Goal: Transaction & Acquisition: Book appointment/travel/reservation

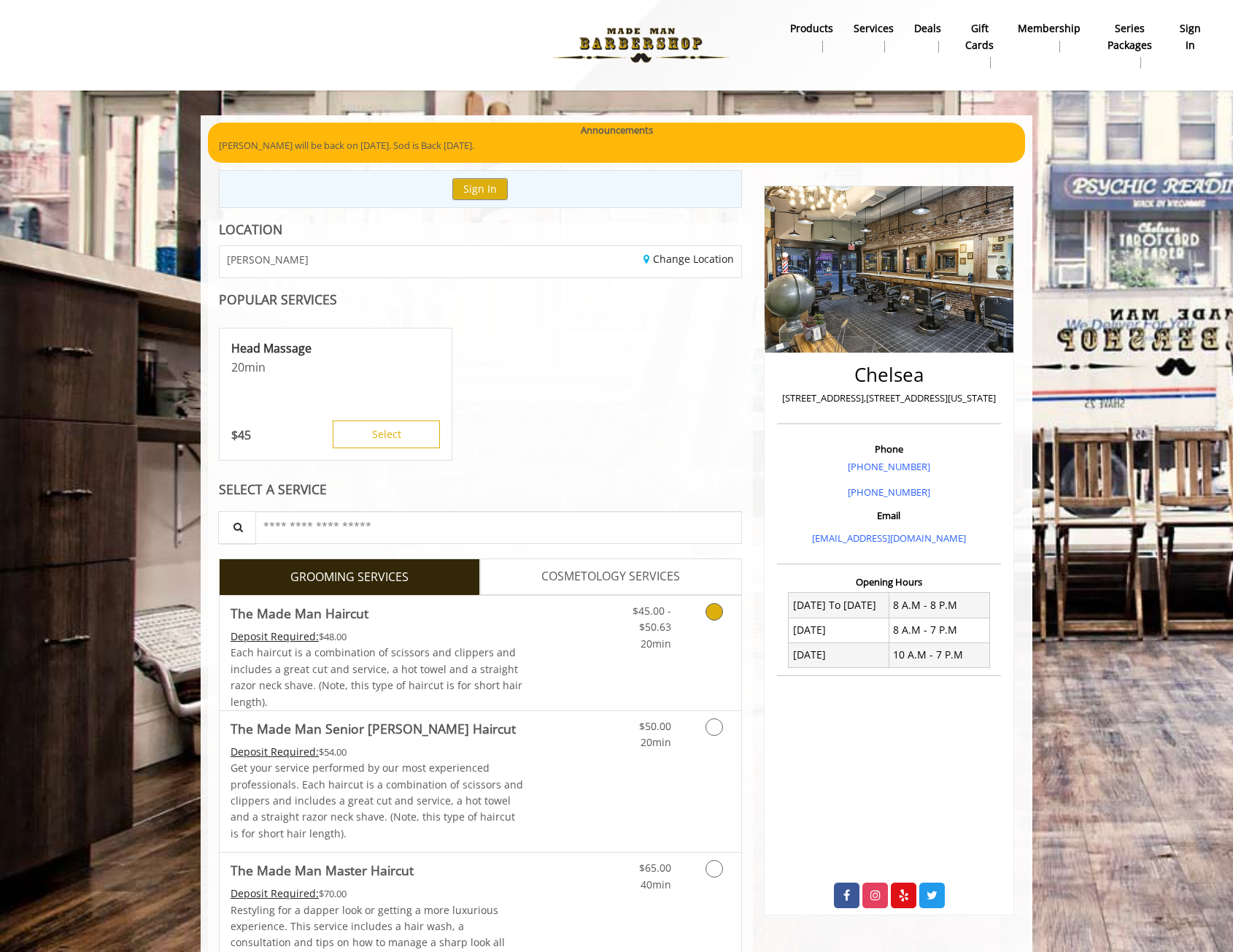
click at [570, 625] on link "Discounted Price" at bounding box center [567, 653] width 87 height 115
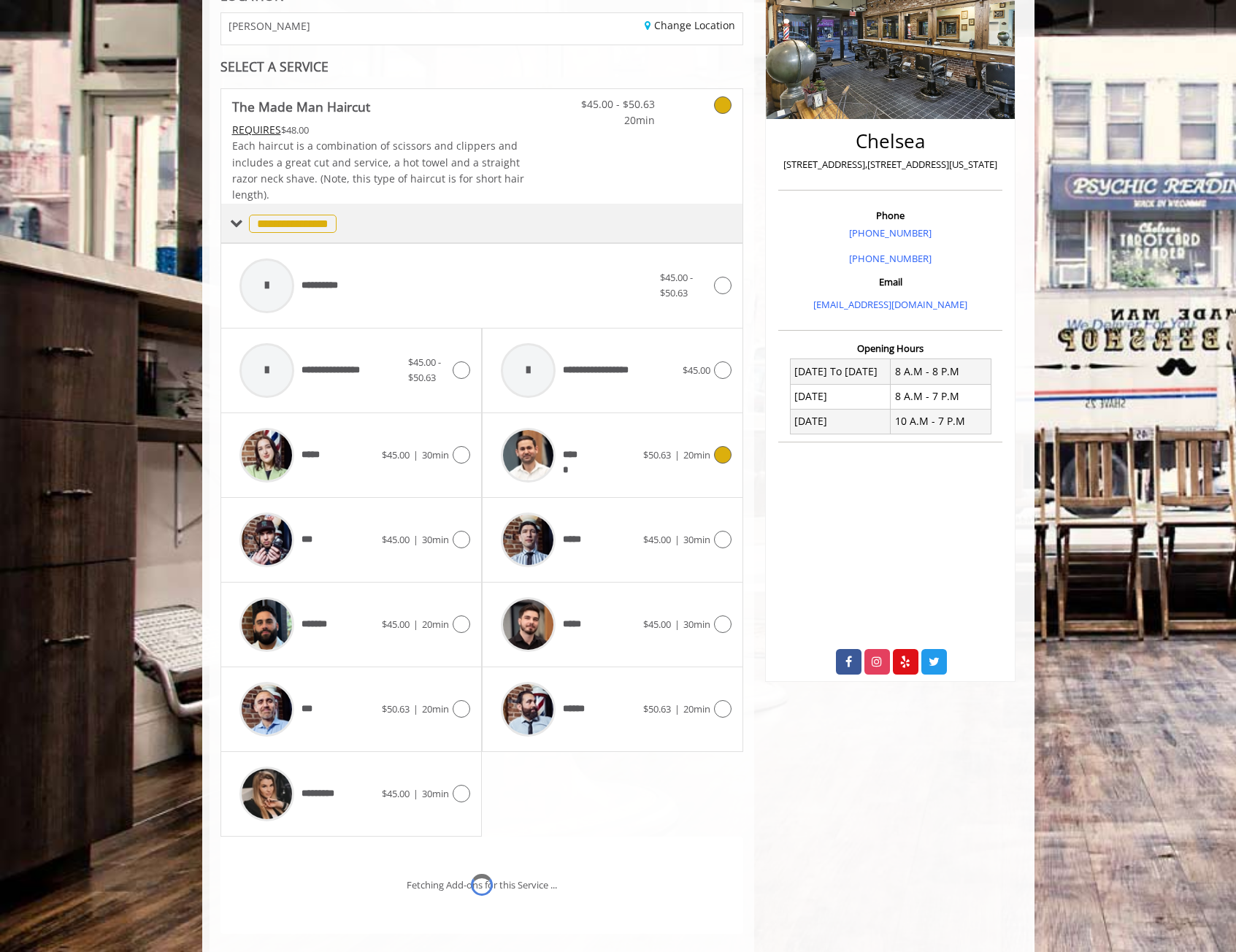
scroll to position [334, 0]
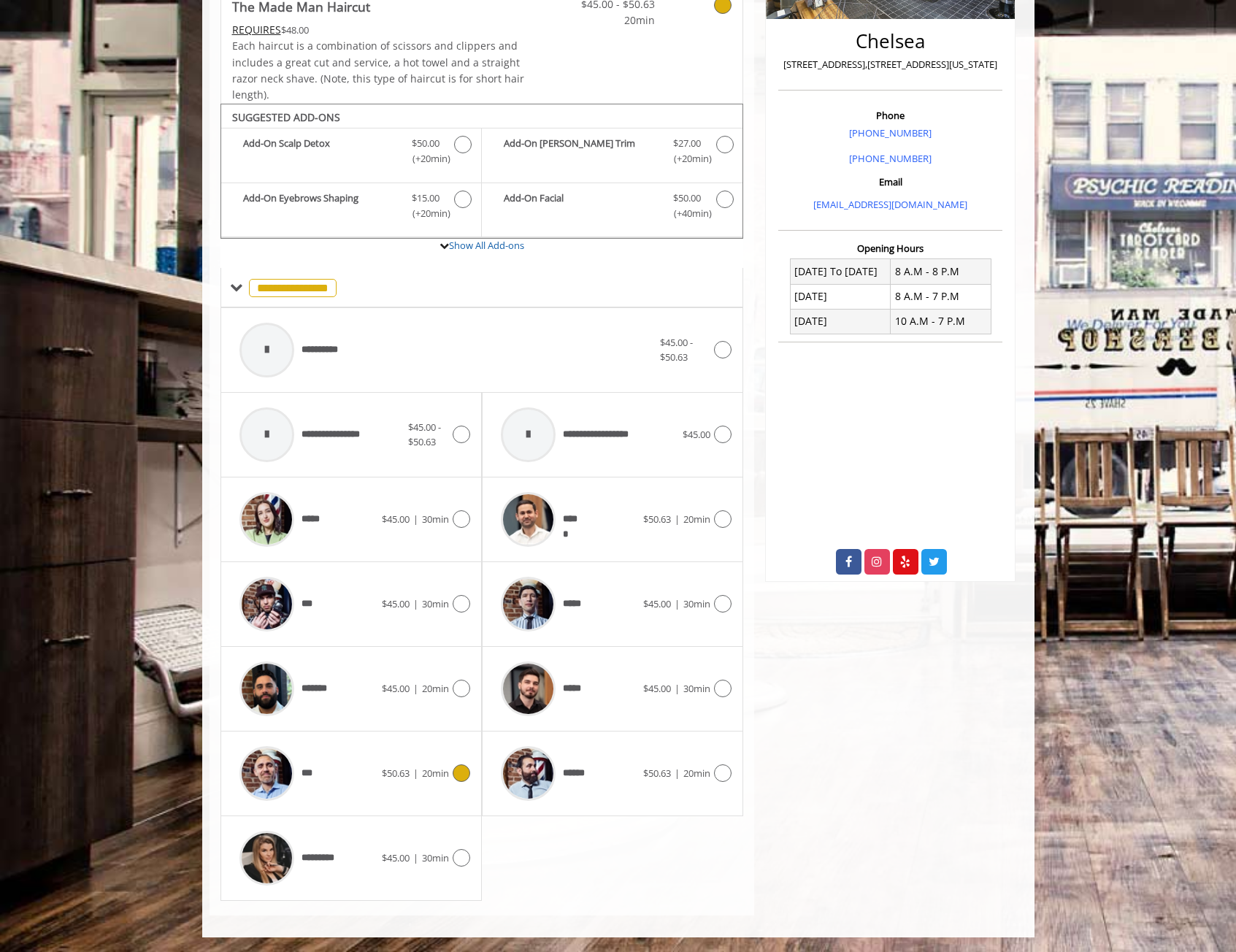
click at [392, 793] on div "*** $50.63 | 20min" at bounding box center [351, 774] width 238 height 69
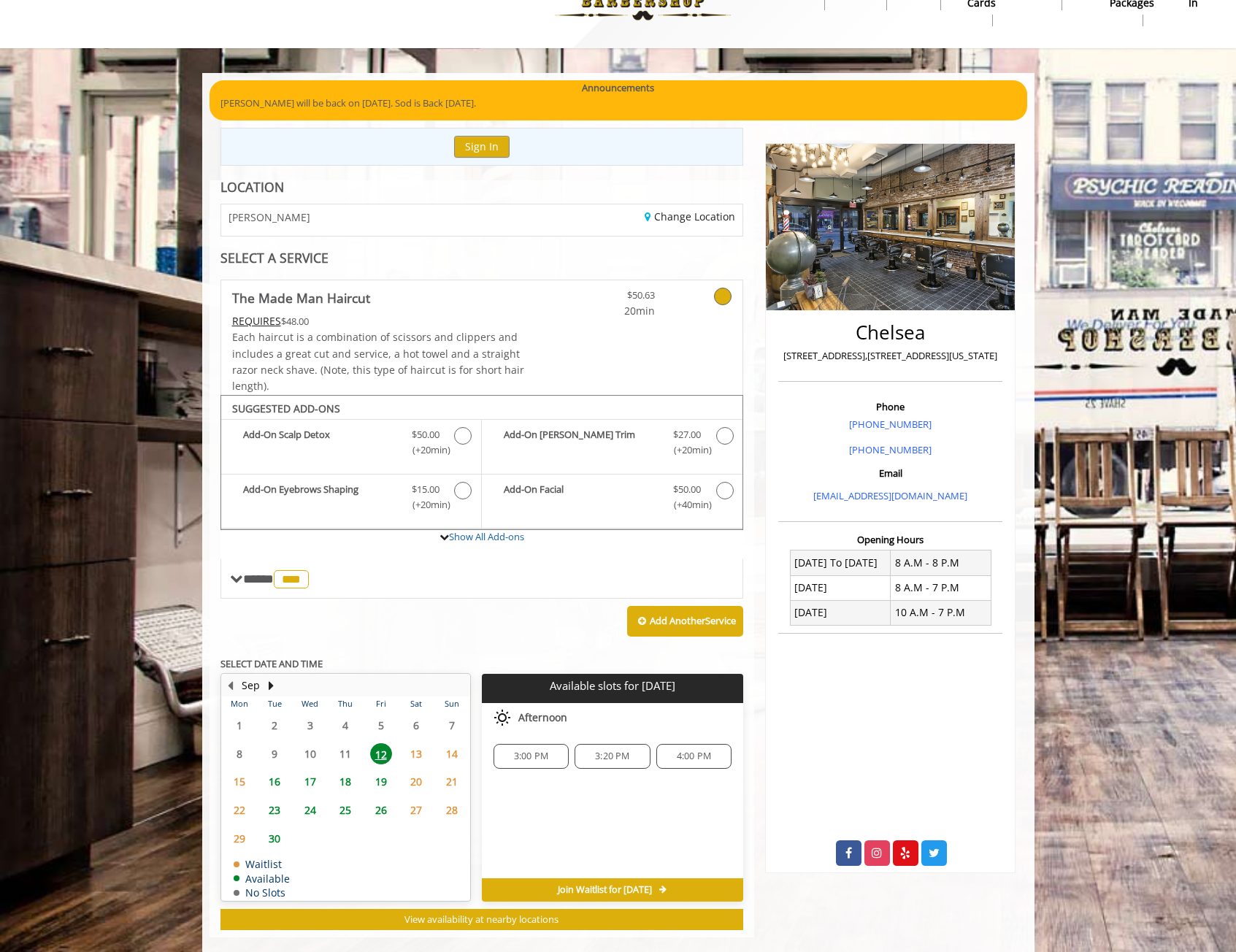
scroll to position [64, 0]
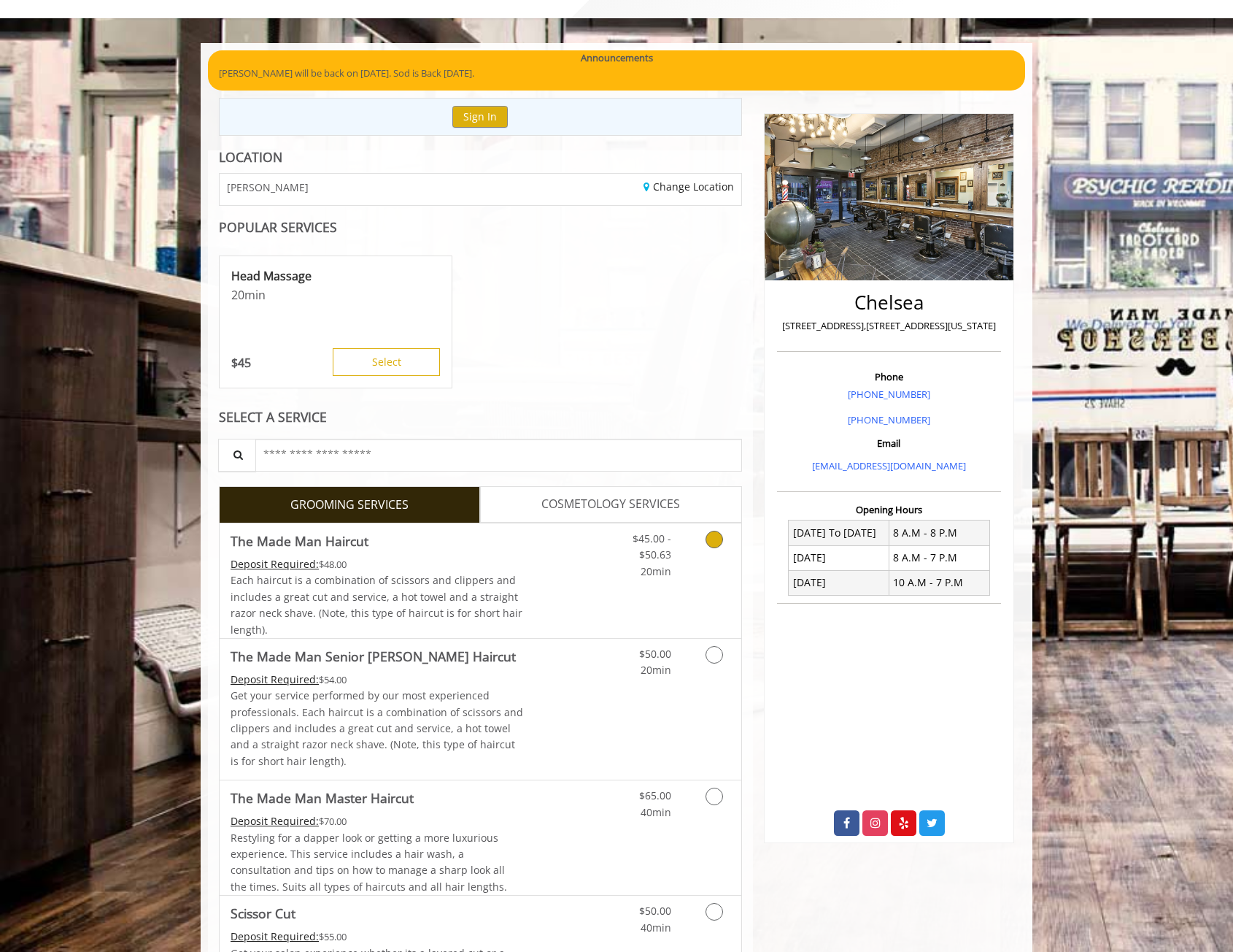
scroll to position [73, 0]
click at [558, 570] on link "Discounted Price" at bounding box center [567, 581] width 87 height 115
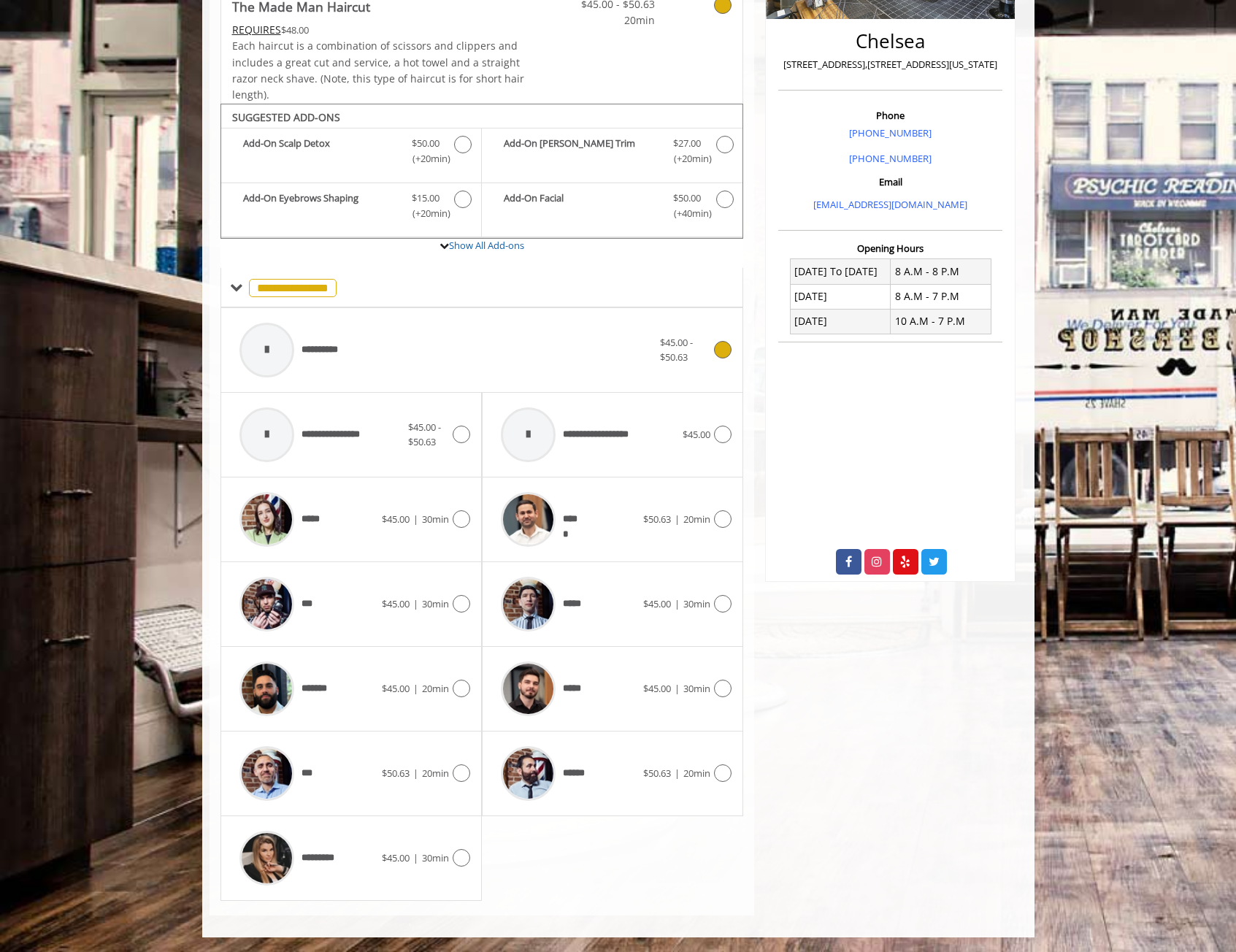
scroll to position [261, 0]
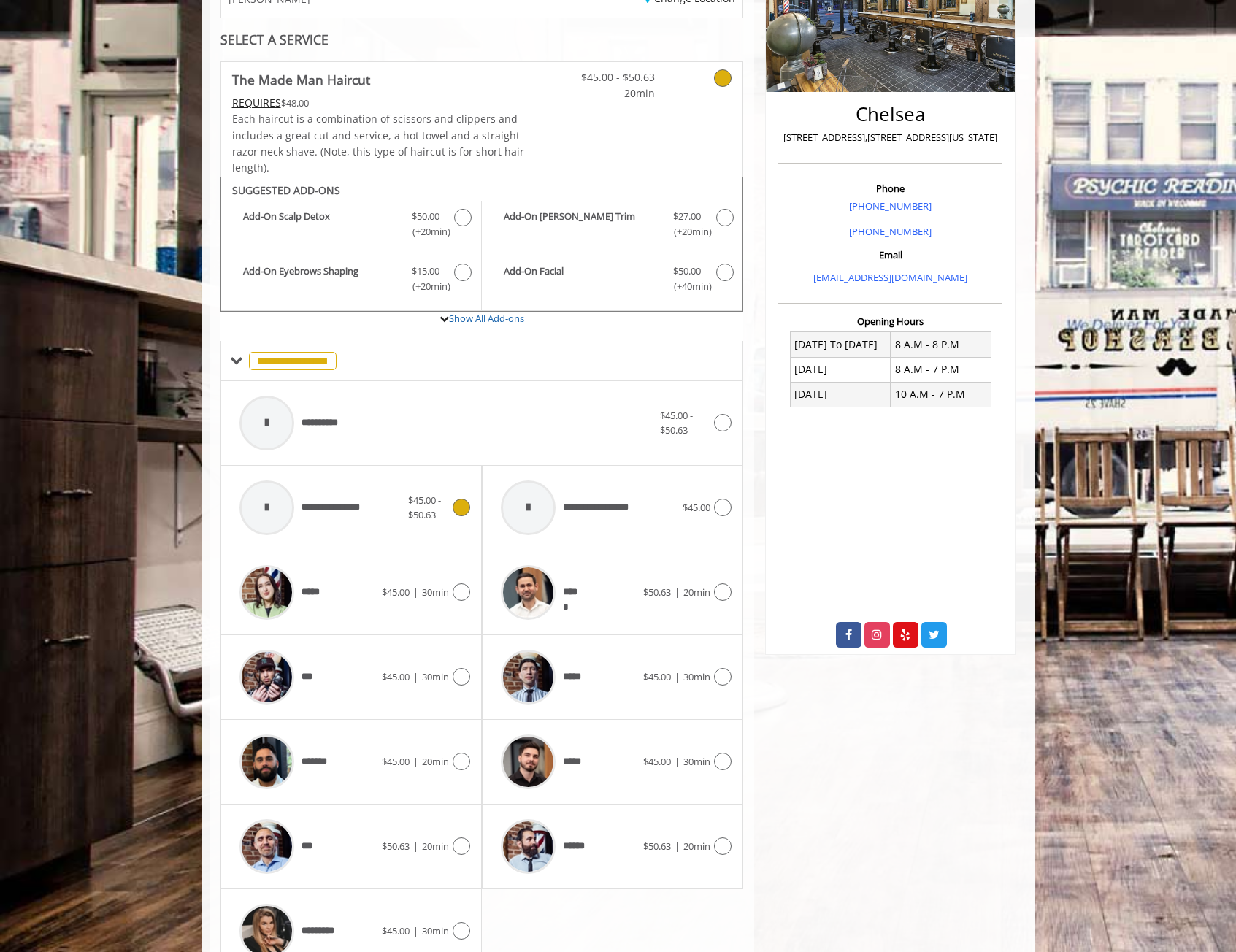
click at [364, 500] on span "**********" at bounding box center [338, 507] width 73 height 15
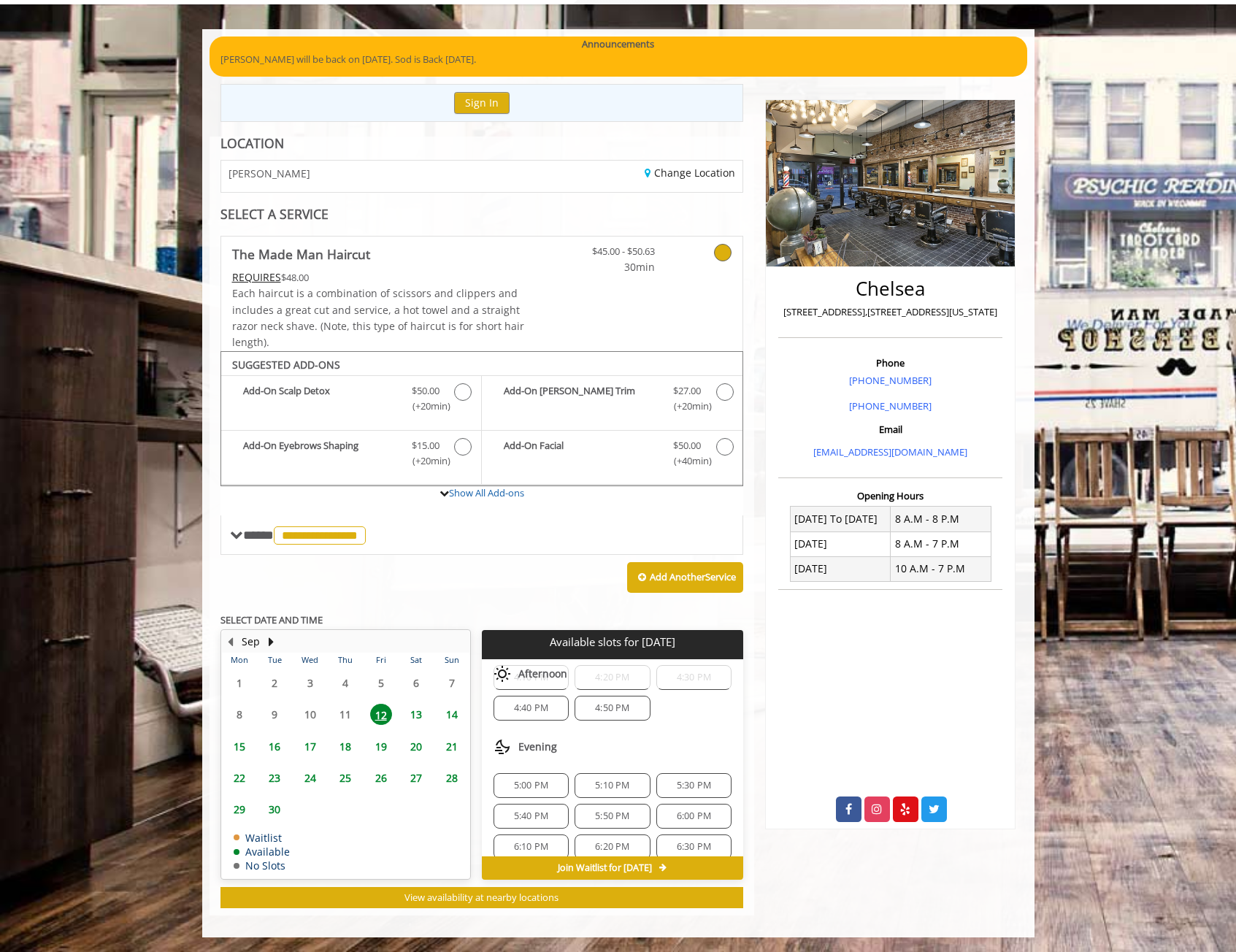
scroll to position [292, 0]
click at [686, 712] on span "5:30 PM" at bounding box center [693, 712] width 35 height 12
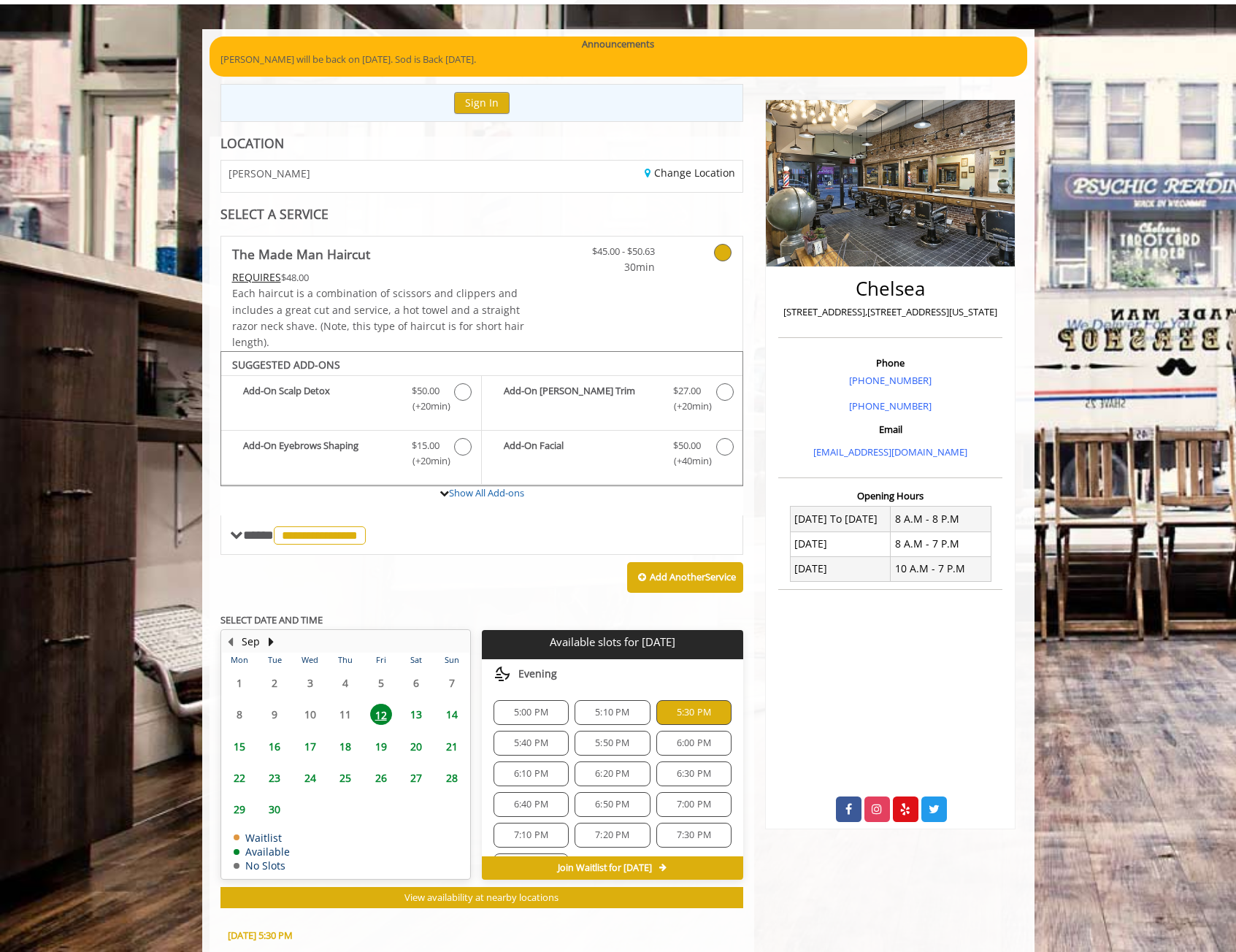
scroll to position [350, 0]
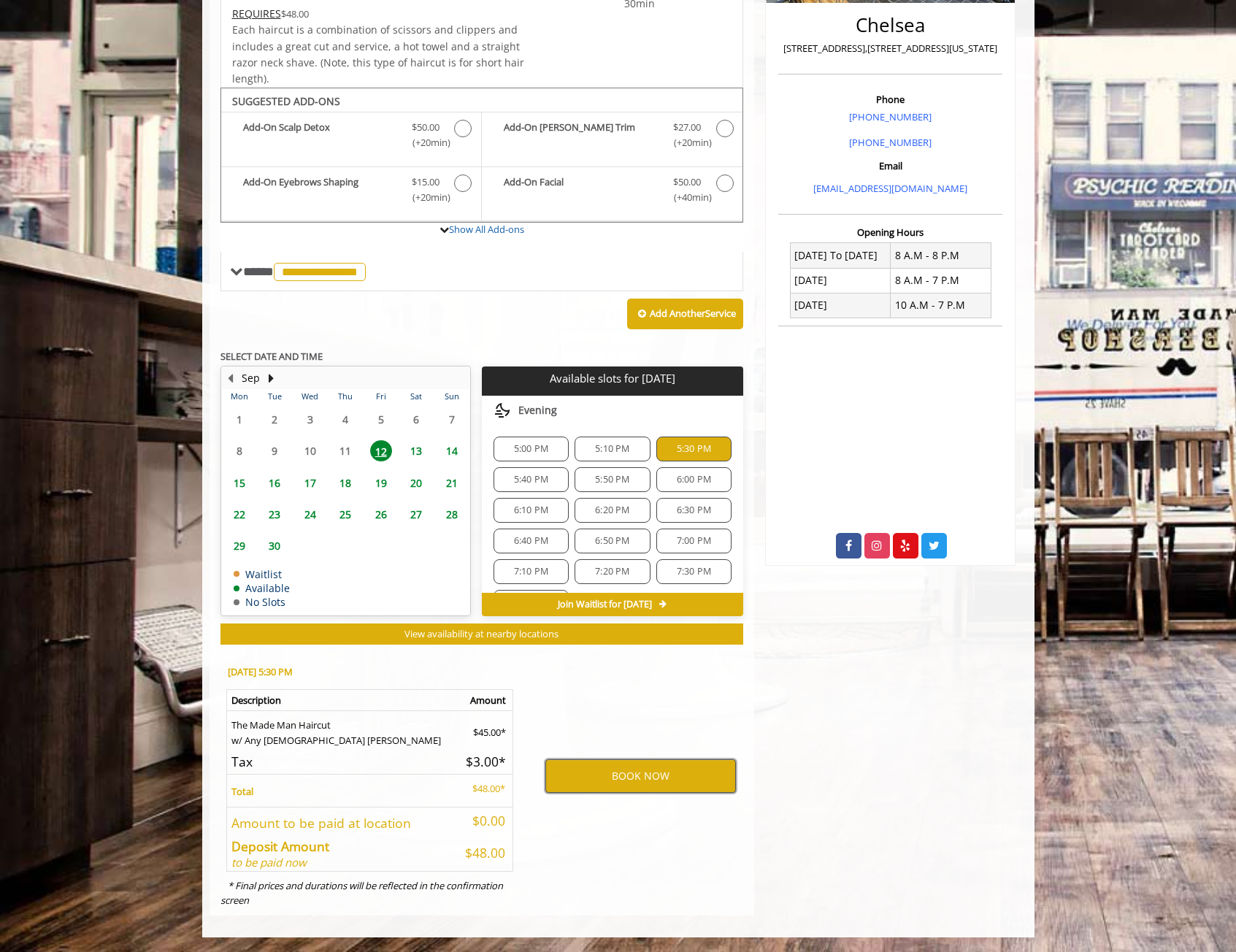
click at [638, 782] on button "BOOK NOW" at bounding box center [641, 776] width 190 height 34
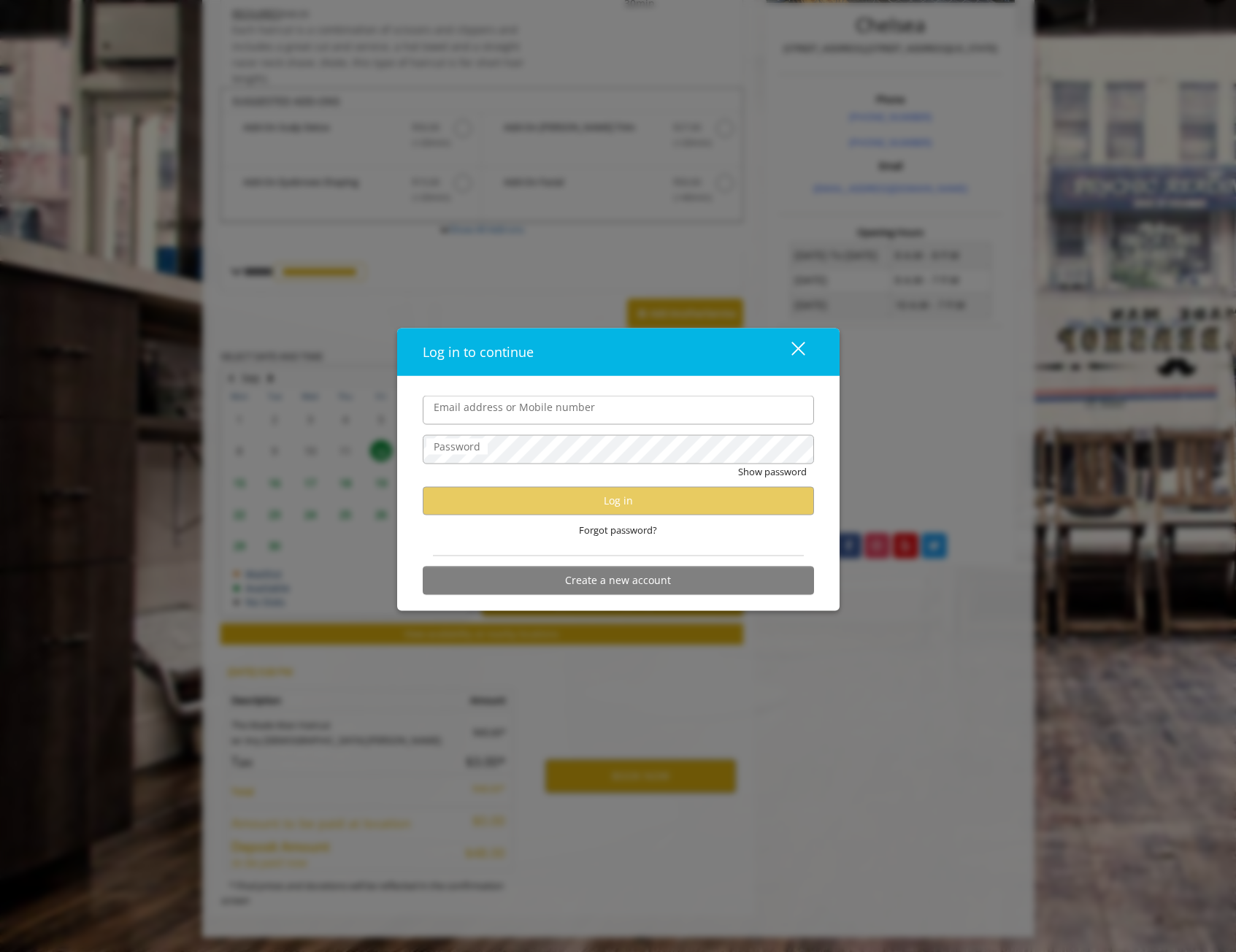
click at [801, 353] on div "close dialog" at bounding box center [797, 349] width 14 height 14
